Goal: Check status

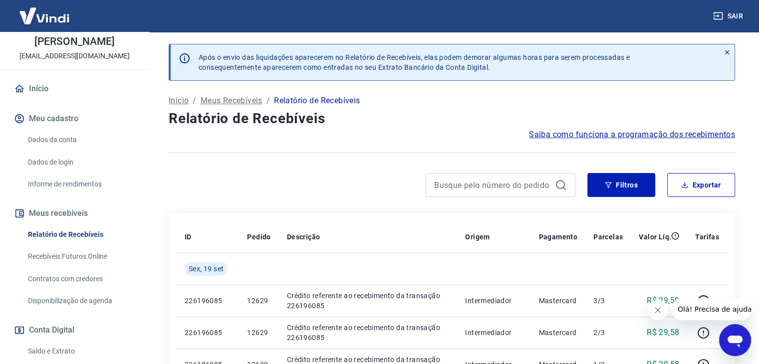
scroll to position [156, 0]
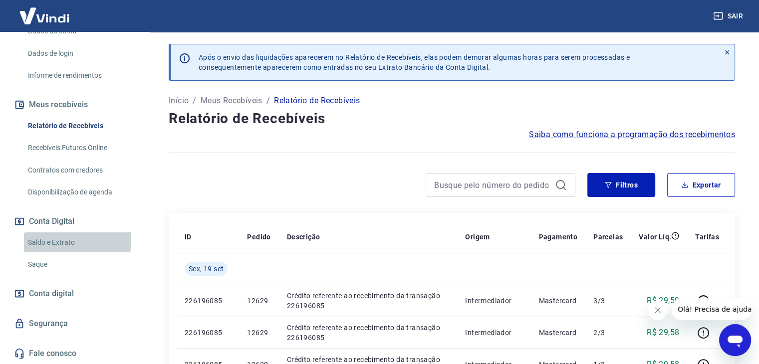
click at [65, 241] on link "Saldo e Extrato" at bounding box center [80, 243] width 113 height 20
